Goal: Find specific page/section: Find specific page/section

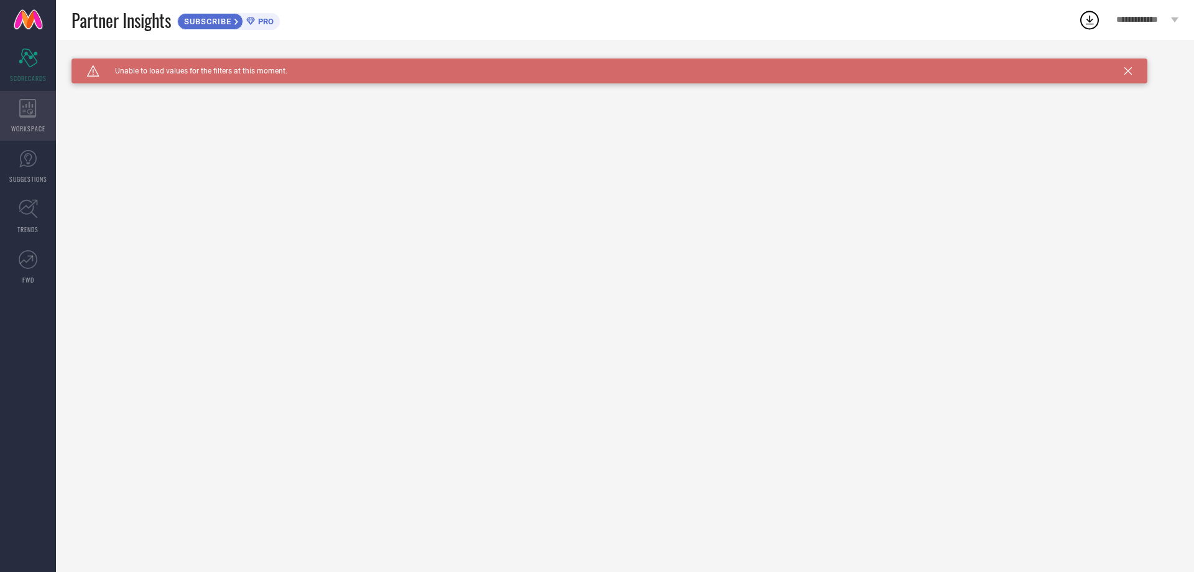
click at [22, 124] on span "WORKSPACE" at bounding box center [28, 128] width 34 height 9
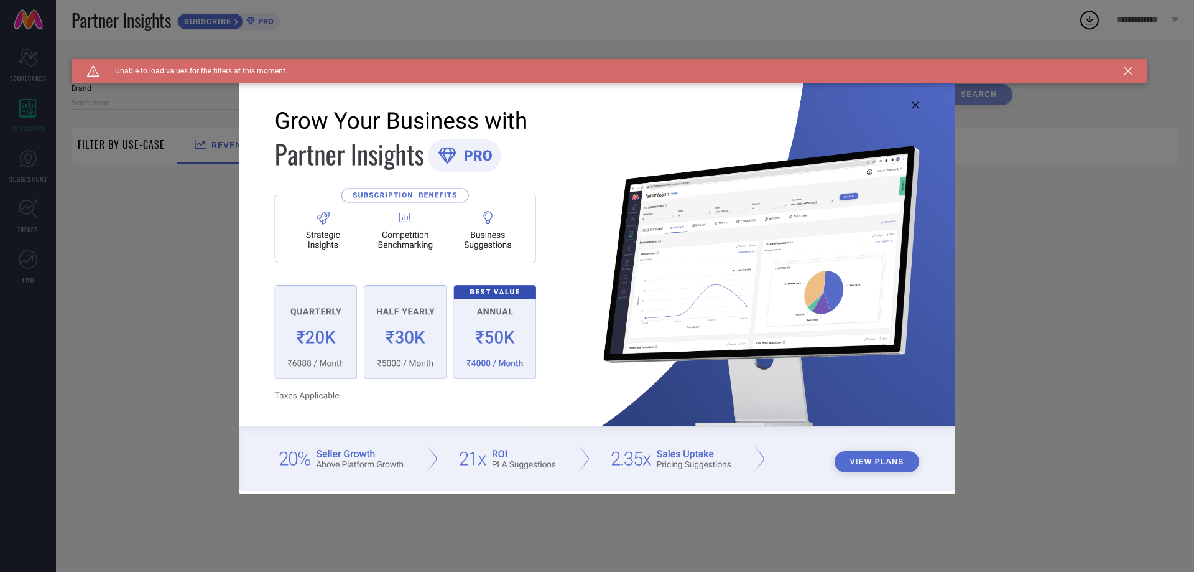
type input "1 STOP FASHION"
type input "All"
click at [916, 104] on icon at bounding box center [915, 104] width 7 height 7
